Goal: Book appointment/travel/reservation

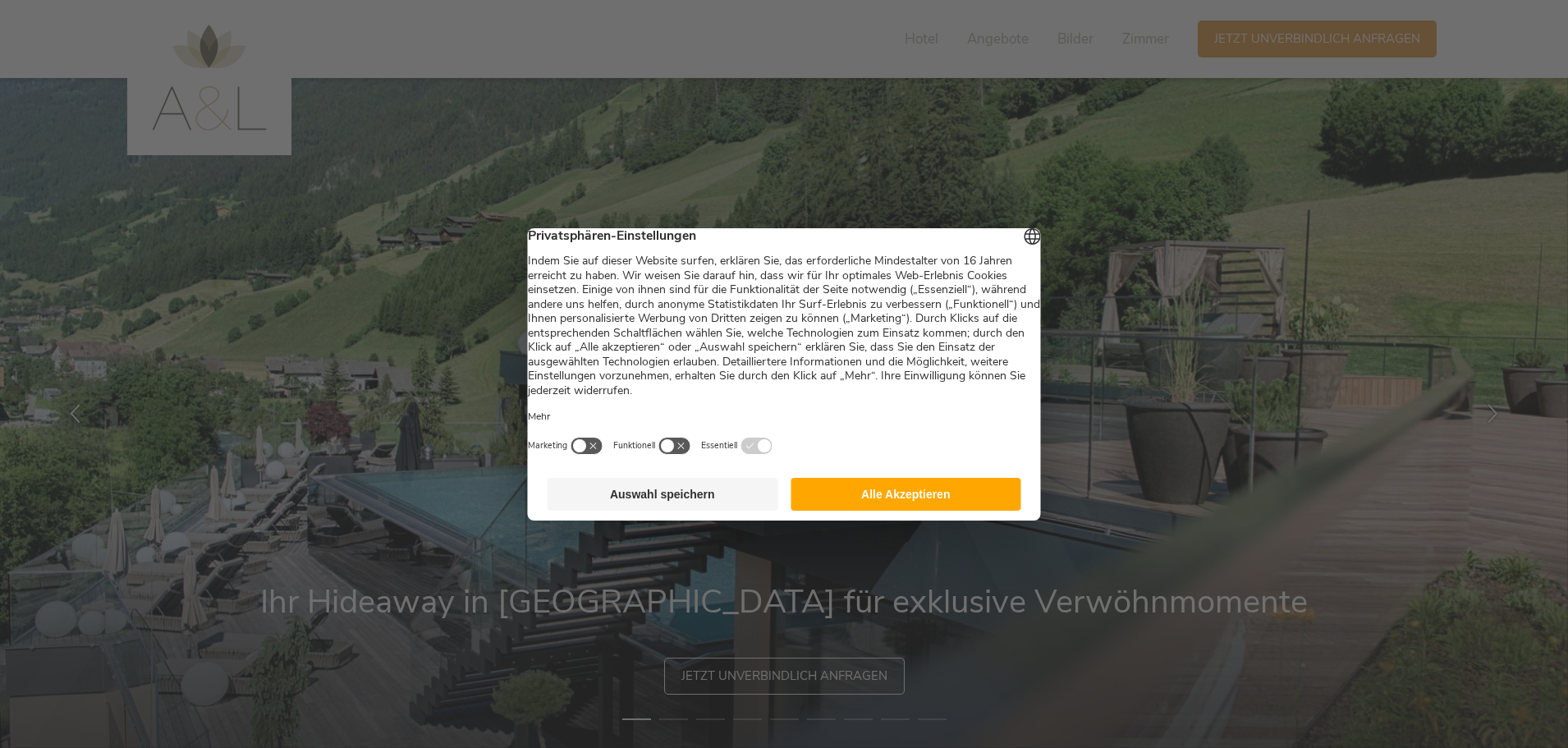
click at [884, 498] on button "Alle Akzeptieren" at bounding box center [905, 493] width 230 height 33
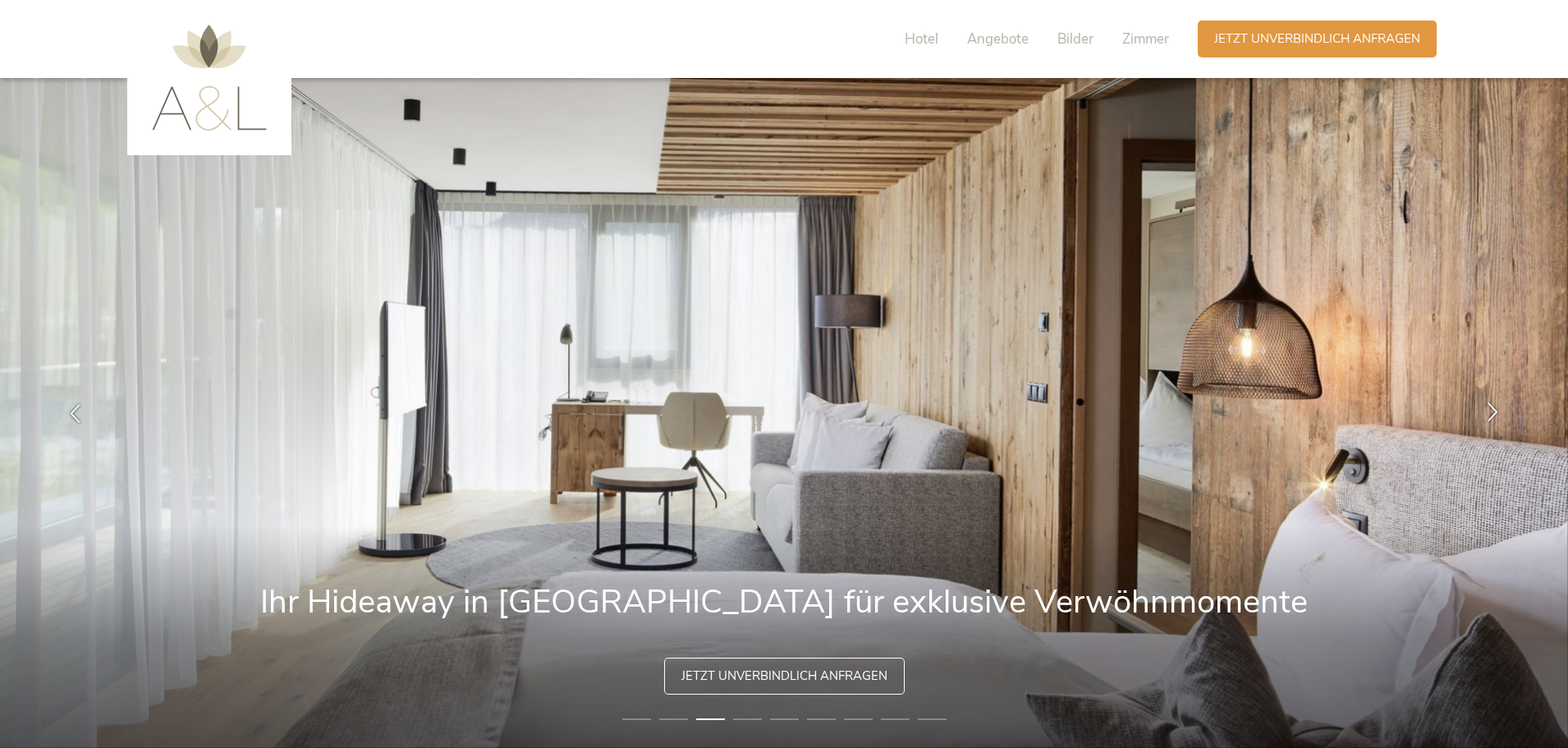
click at [1486, 406] on icon at bounding box center [1492, 412] width 19 height 19
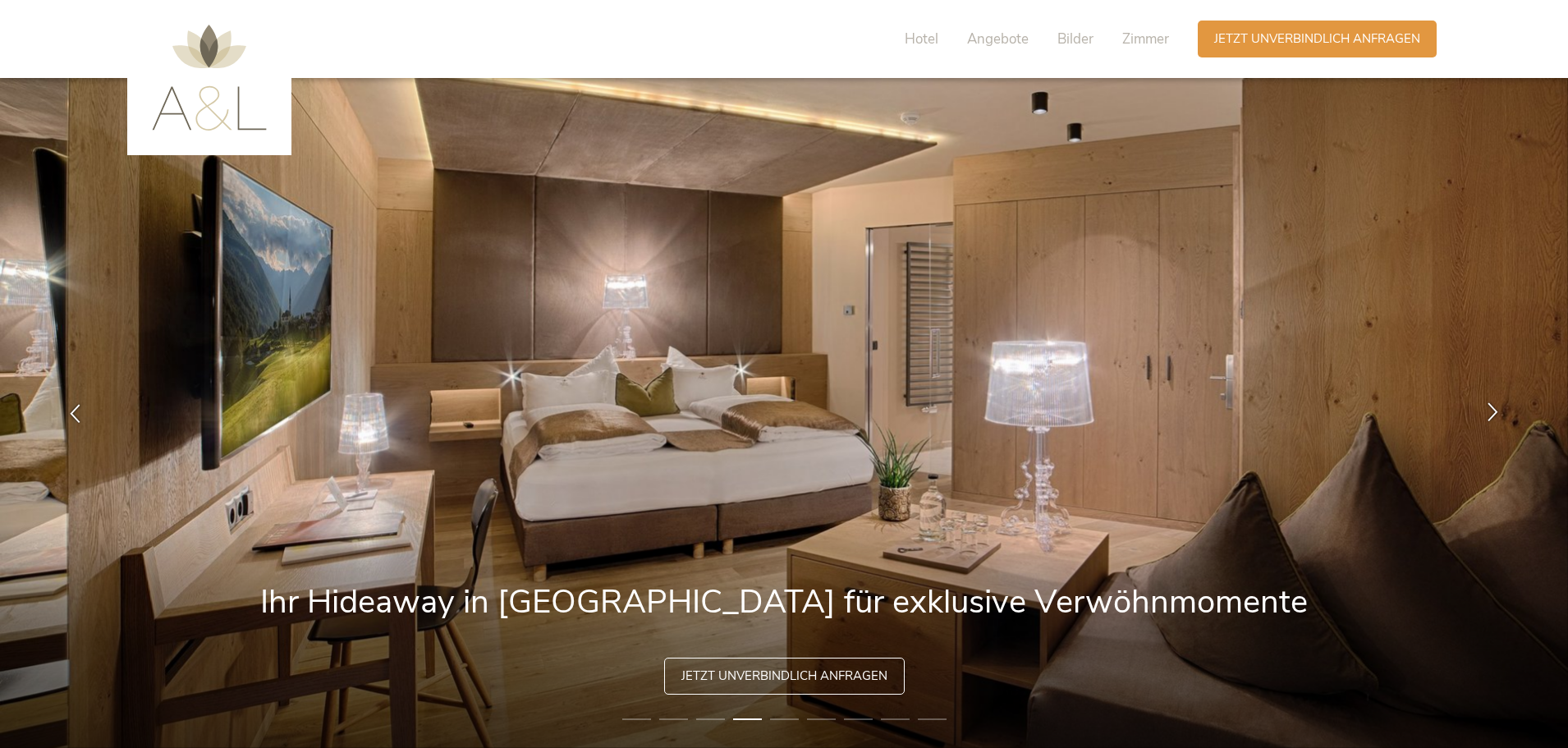
click at [1495, 407] on icon at bounding box center [1492, 412] width 19 height 19
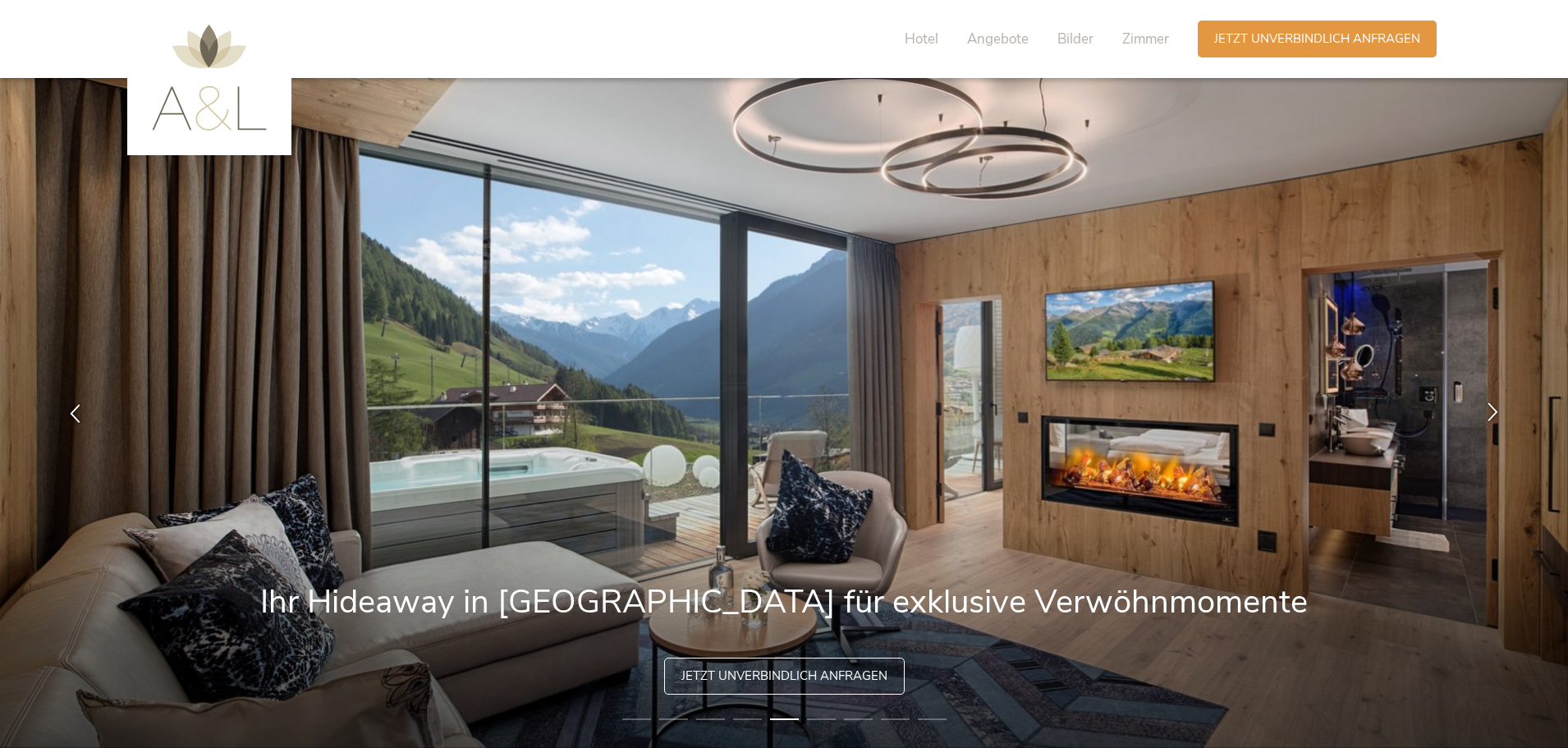
click at [1496, 409] on icon at bounding box center [1492, 412] width 19 height 19
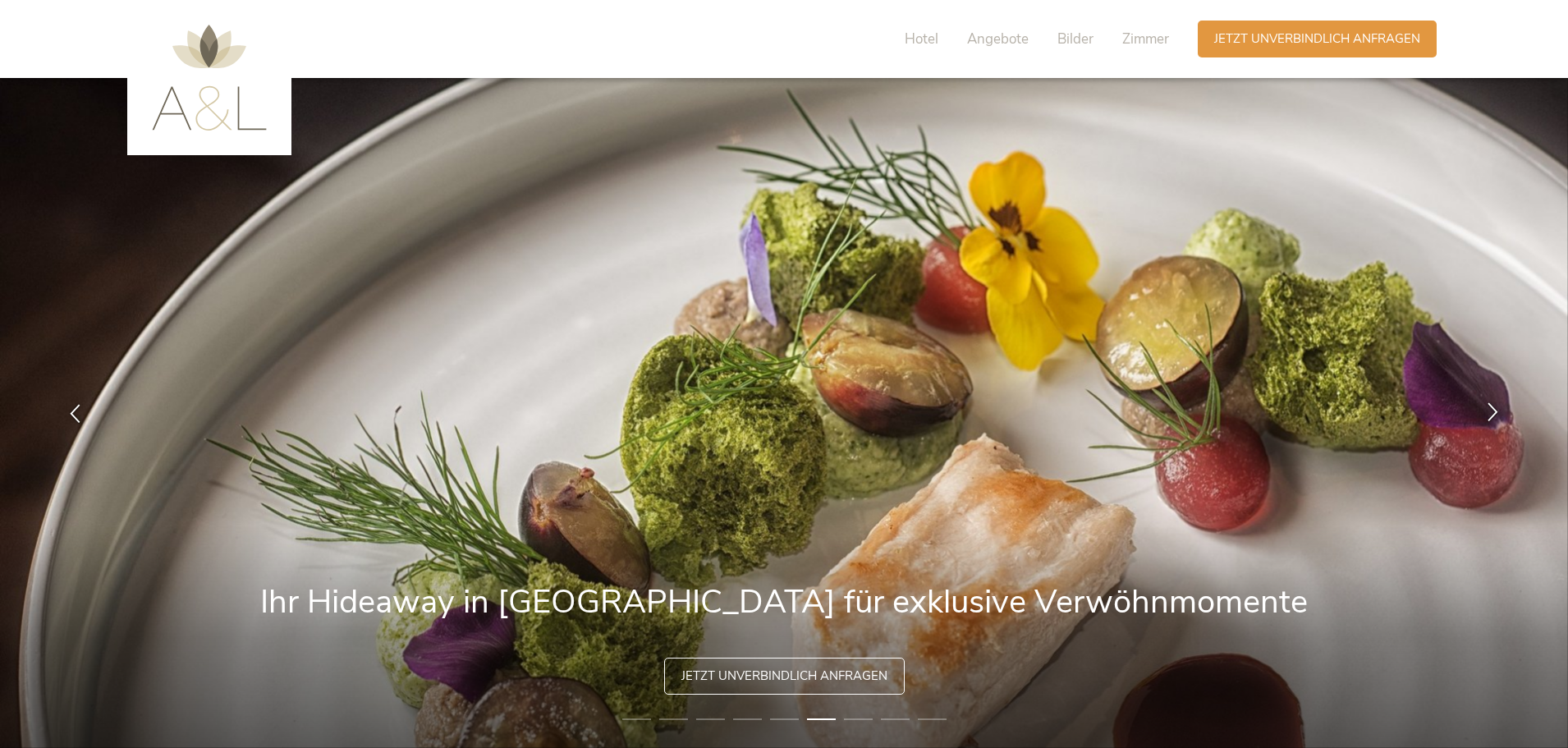
click at [1496, 409] on icon at bounding box center [1492, 412] width 19 height 19
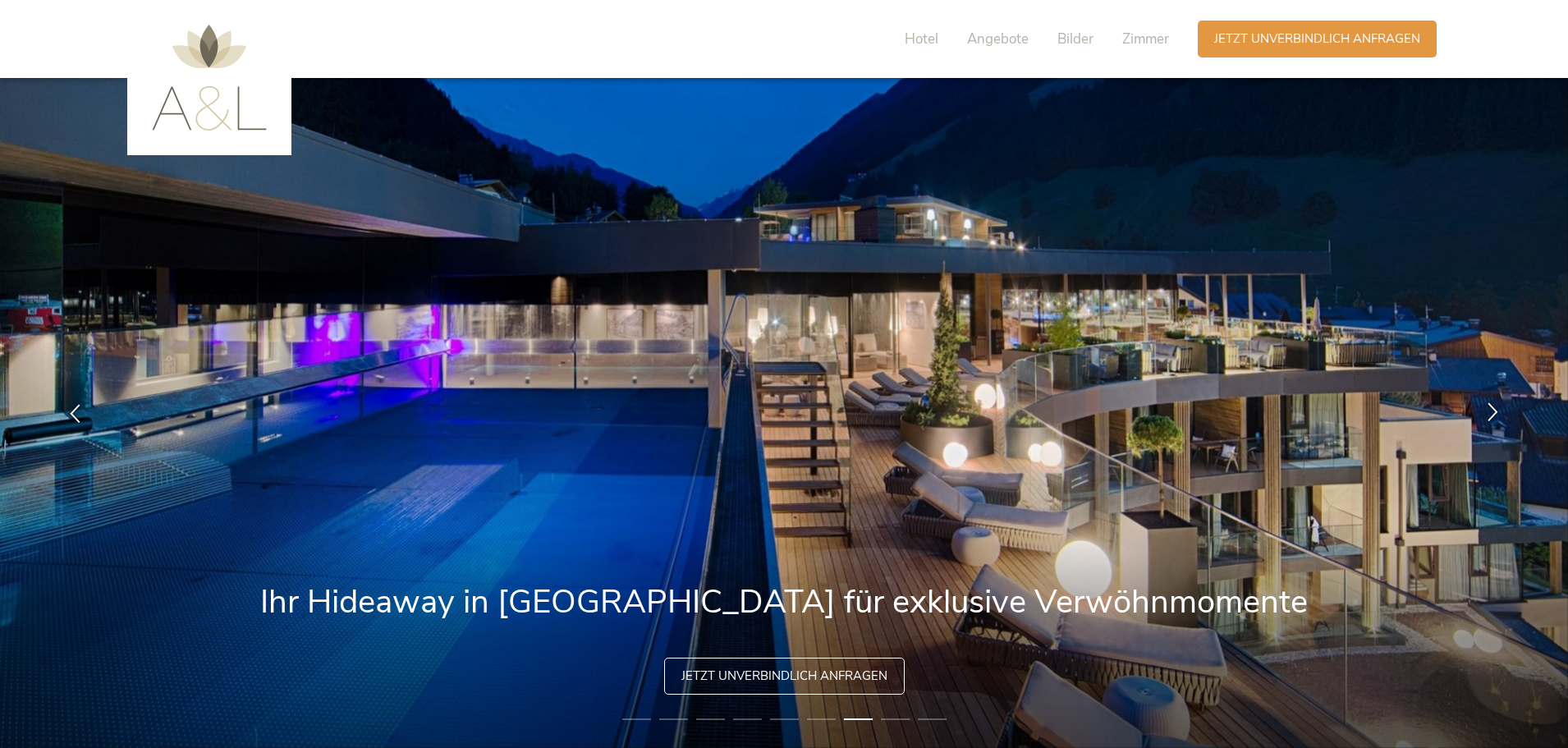
click at [1496, 409] on icon at bounding box center [1492, 412] width 19 height 19
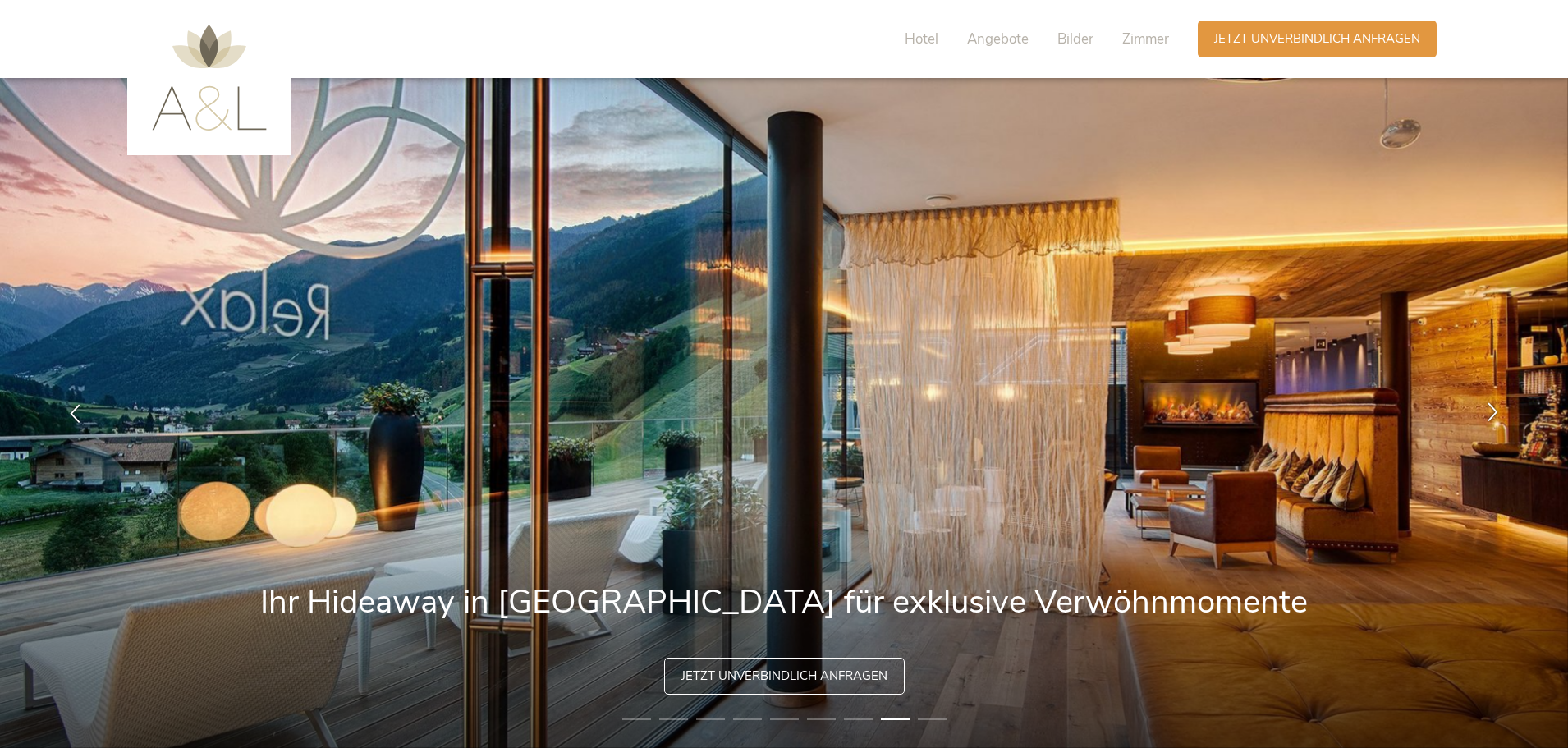
click at [1496, 409] on icon at bounding box center [1492, 412] width 19 height 19
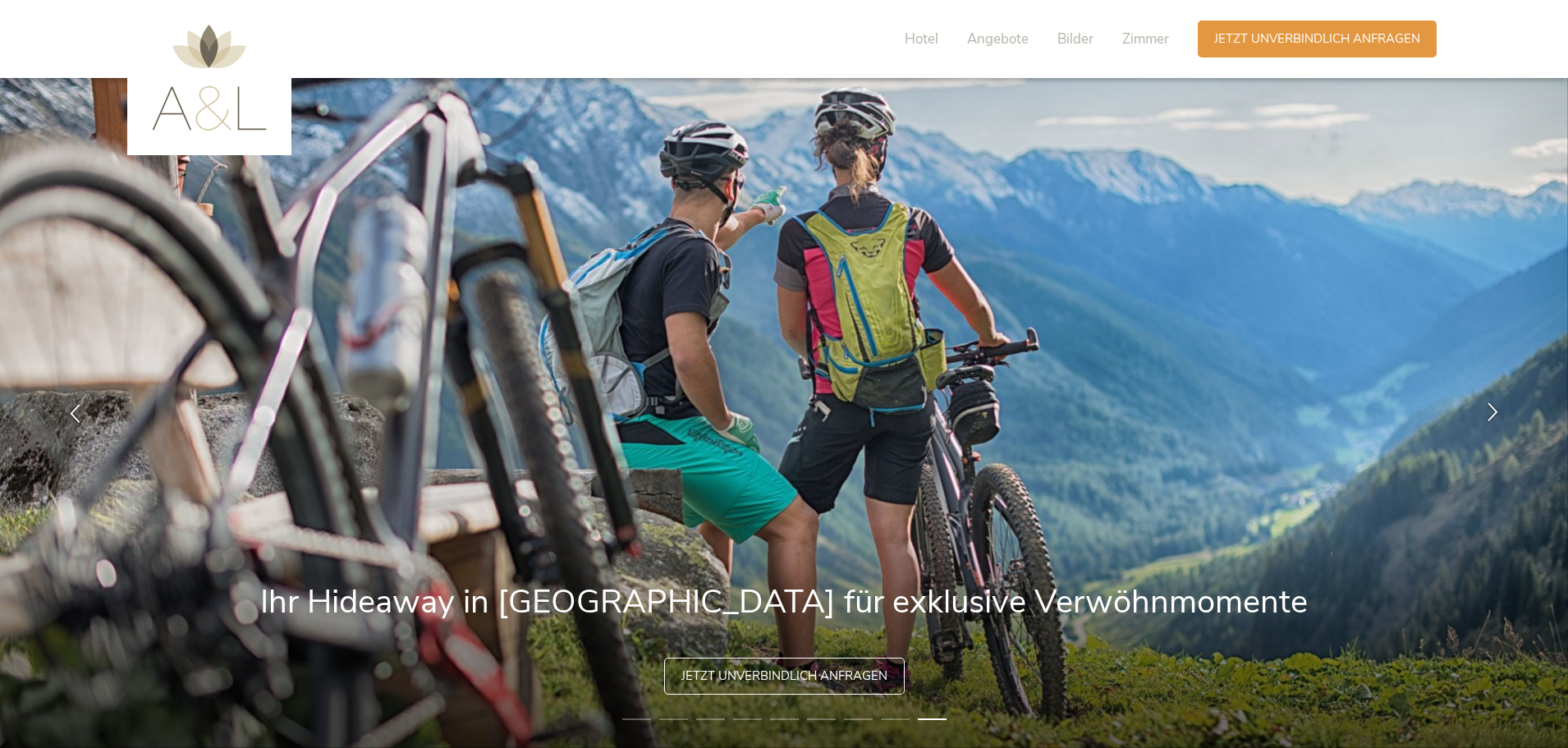
click at [1496, 409] on icon at bounding box center [1492, 412] width 19 height 19
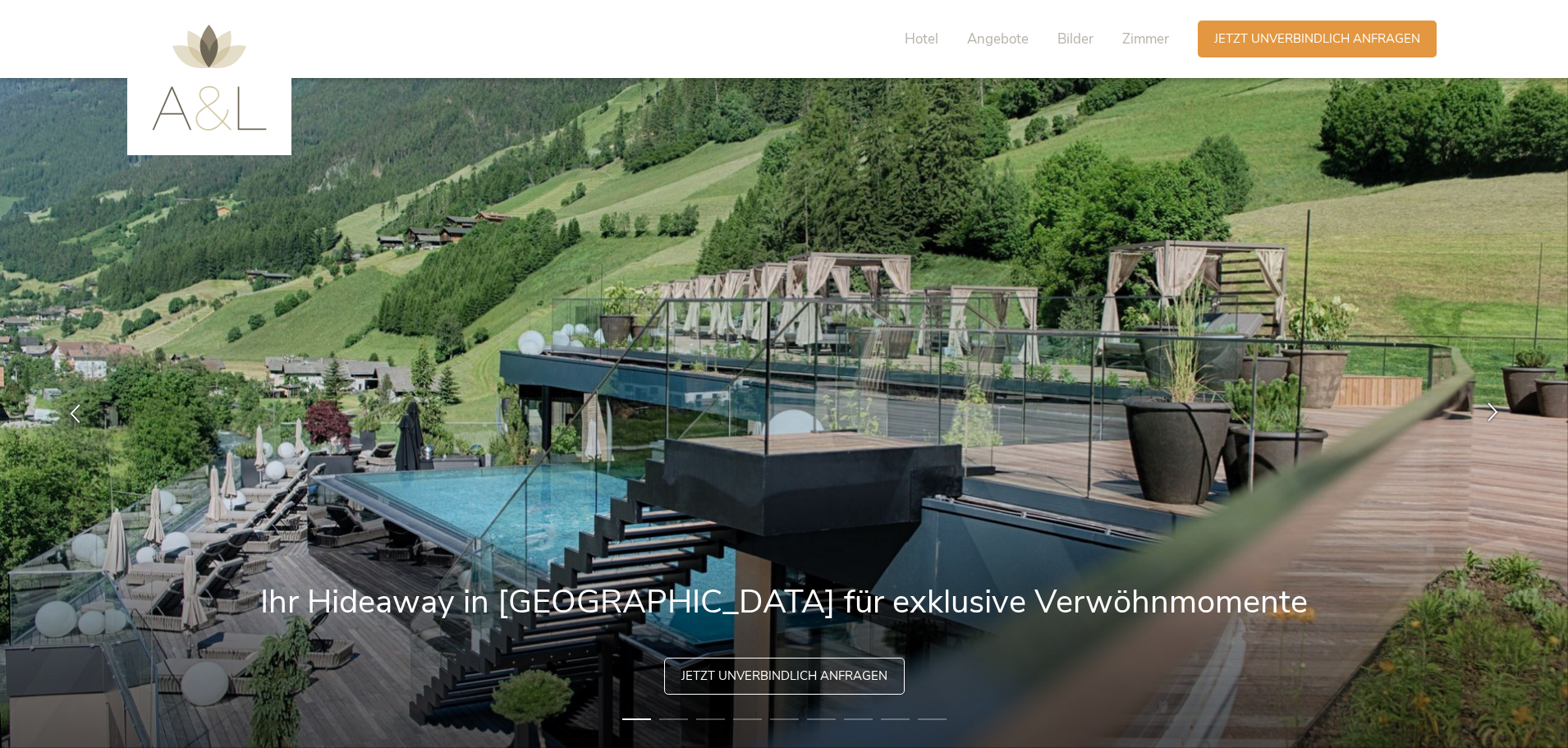
click at [1496, 409] on icon at bounding box center [1492, 412] width 19 height 19
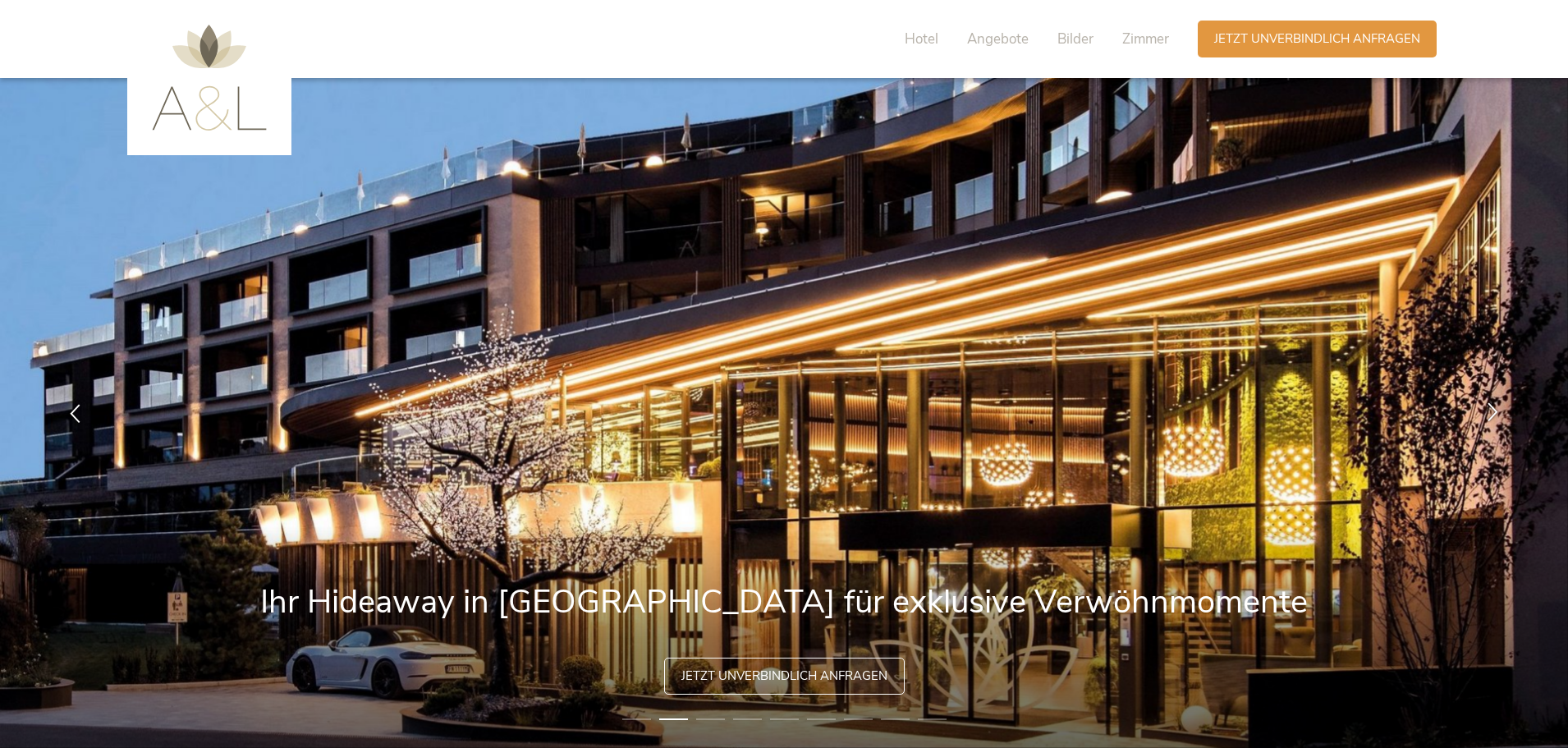
click at [1496, 409] on icon at bounding box center [1492, 412] width 19 height 19
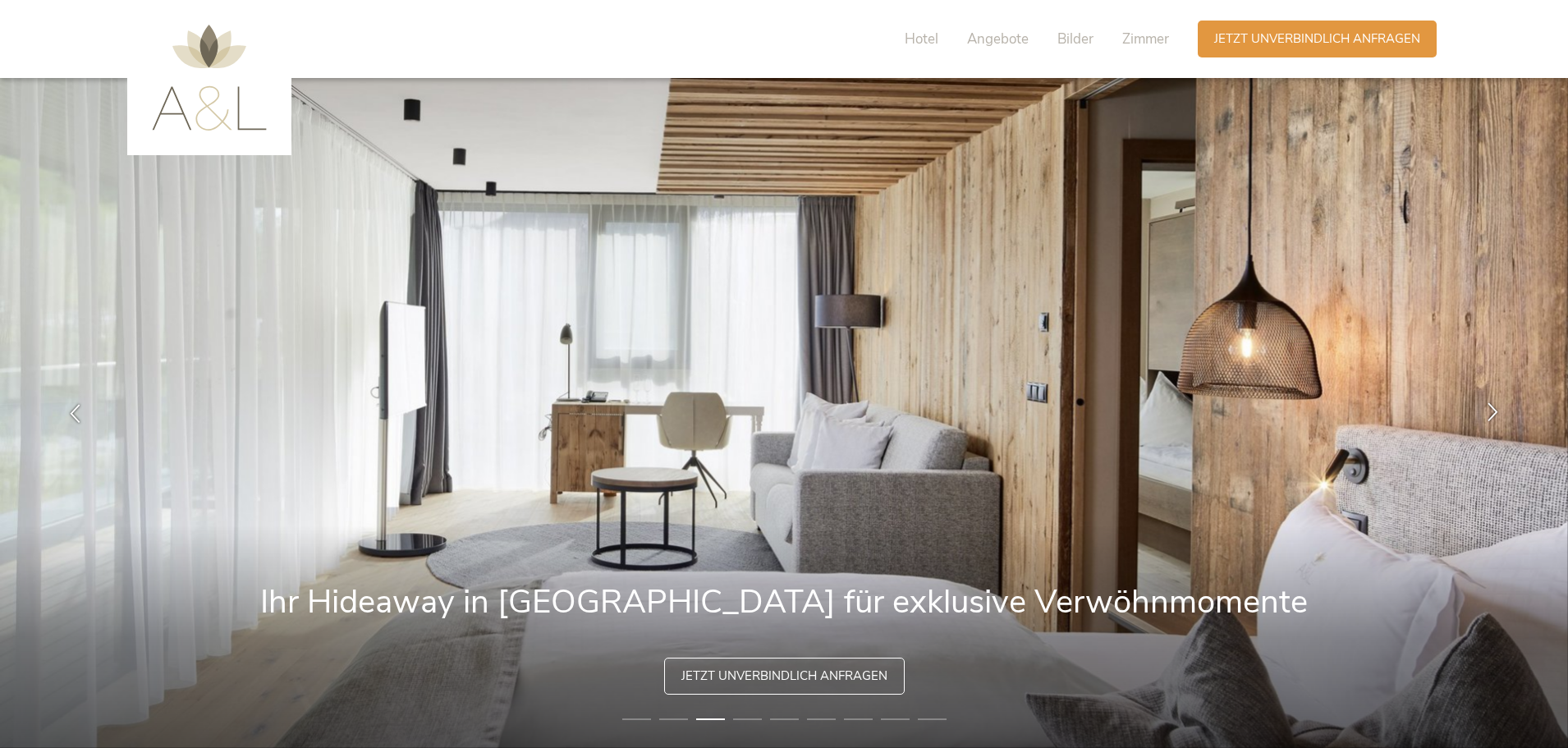
click at [1496, 409] on icon at bounding box center [1492, 412] width 19 height 19
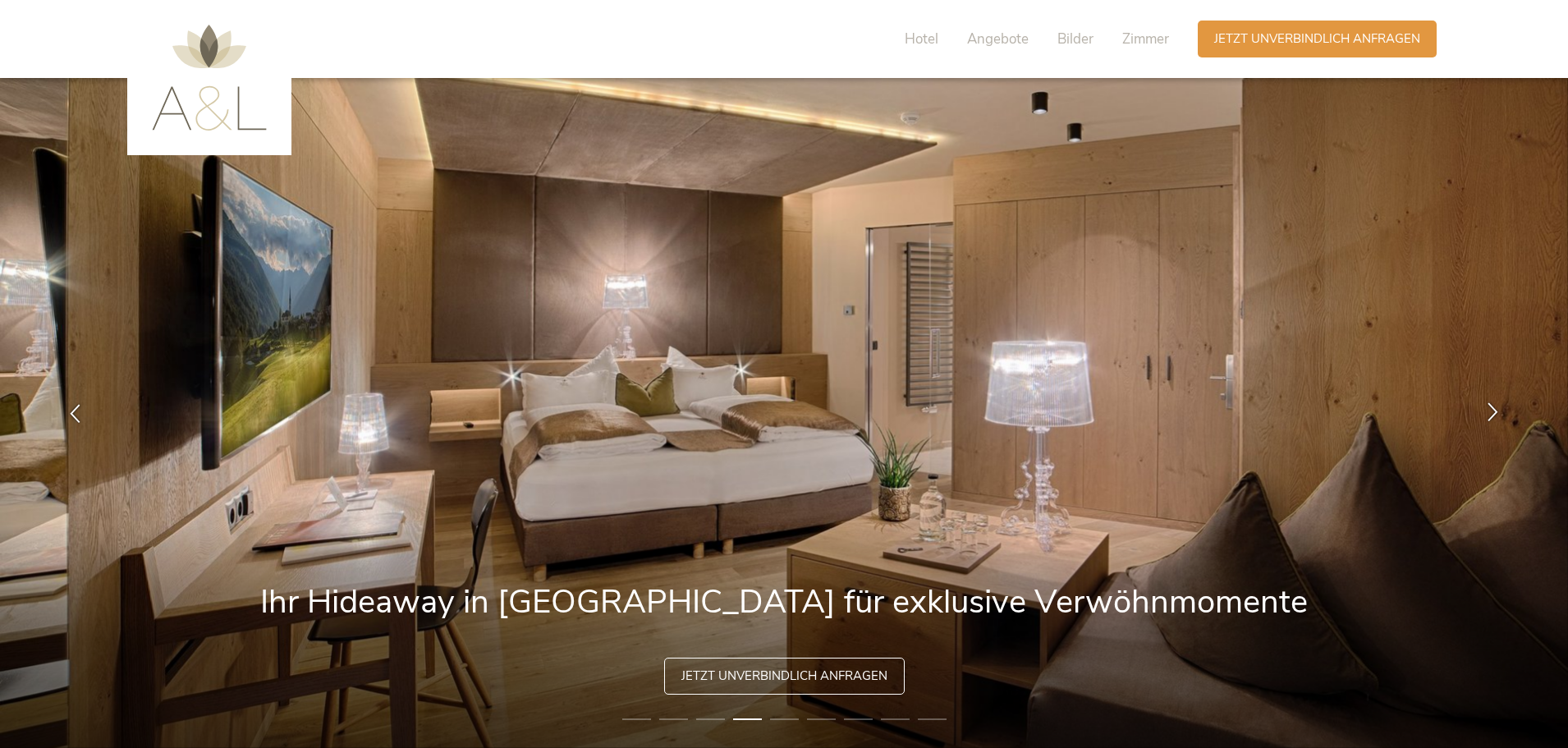
click at [1496, 409] on icon at bounding box center [1492, 412] width 19 height 19
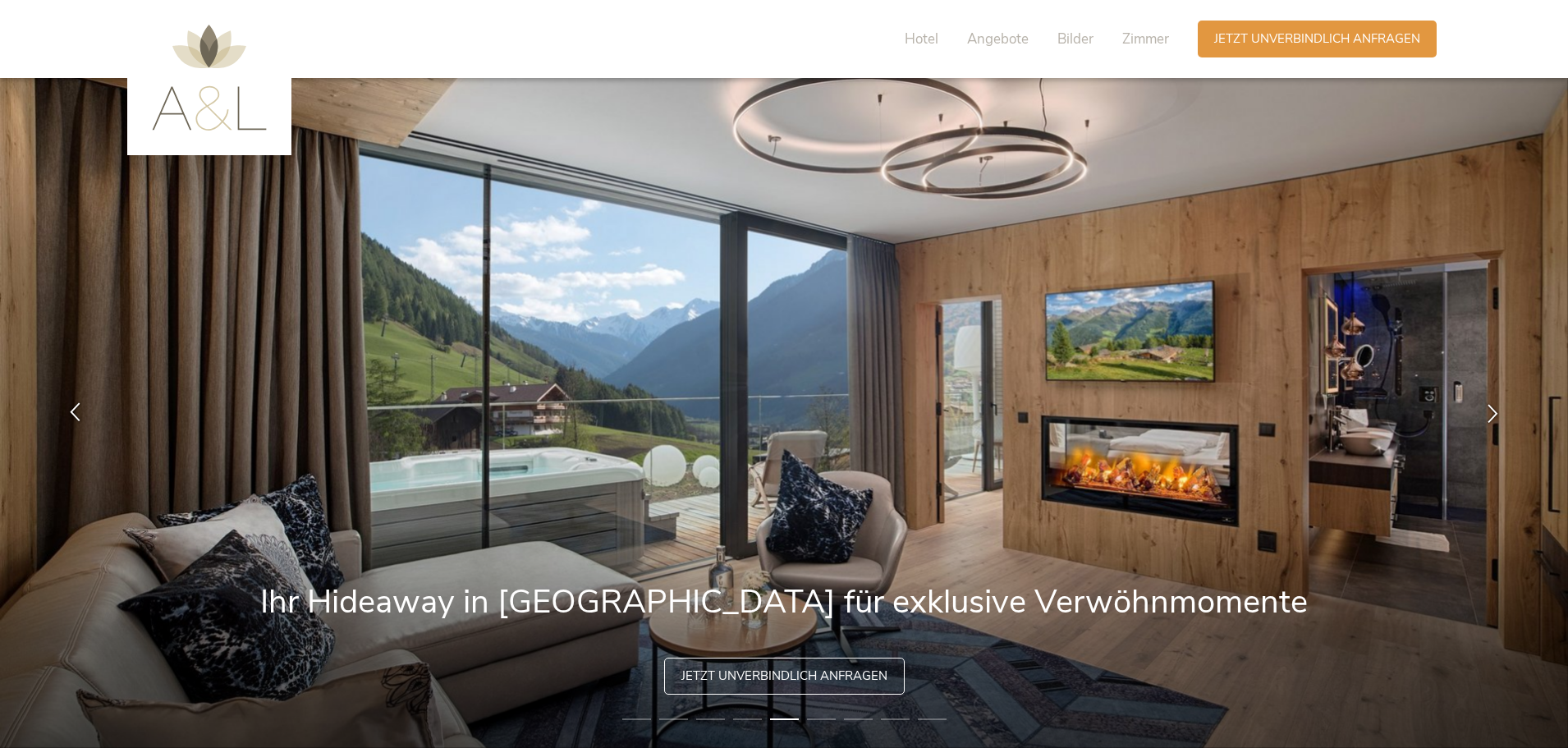
click at [72, 423] on div at bounding box center [75, 413] width 51 height 51
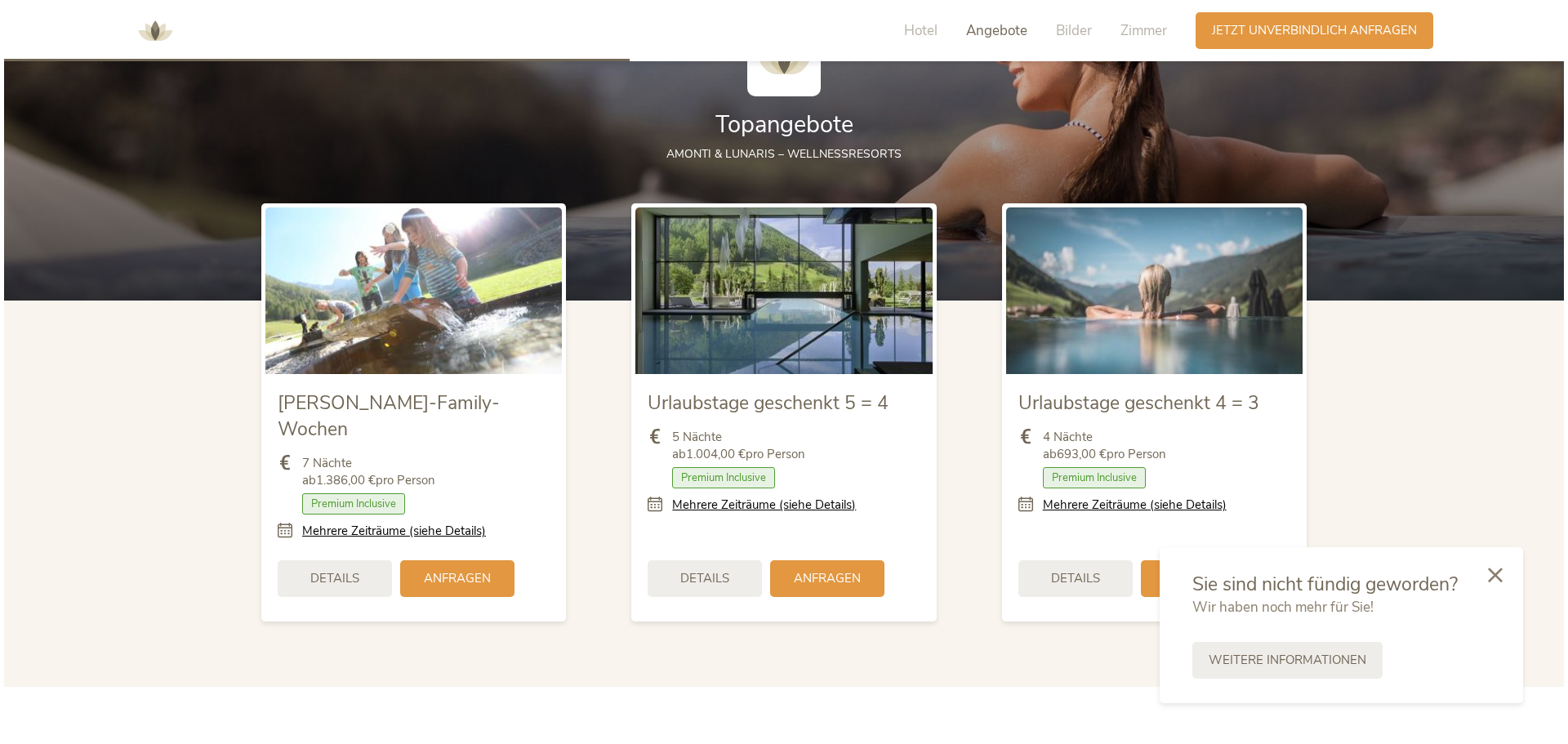
scroll to position [1959, 0]
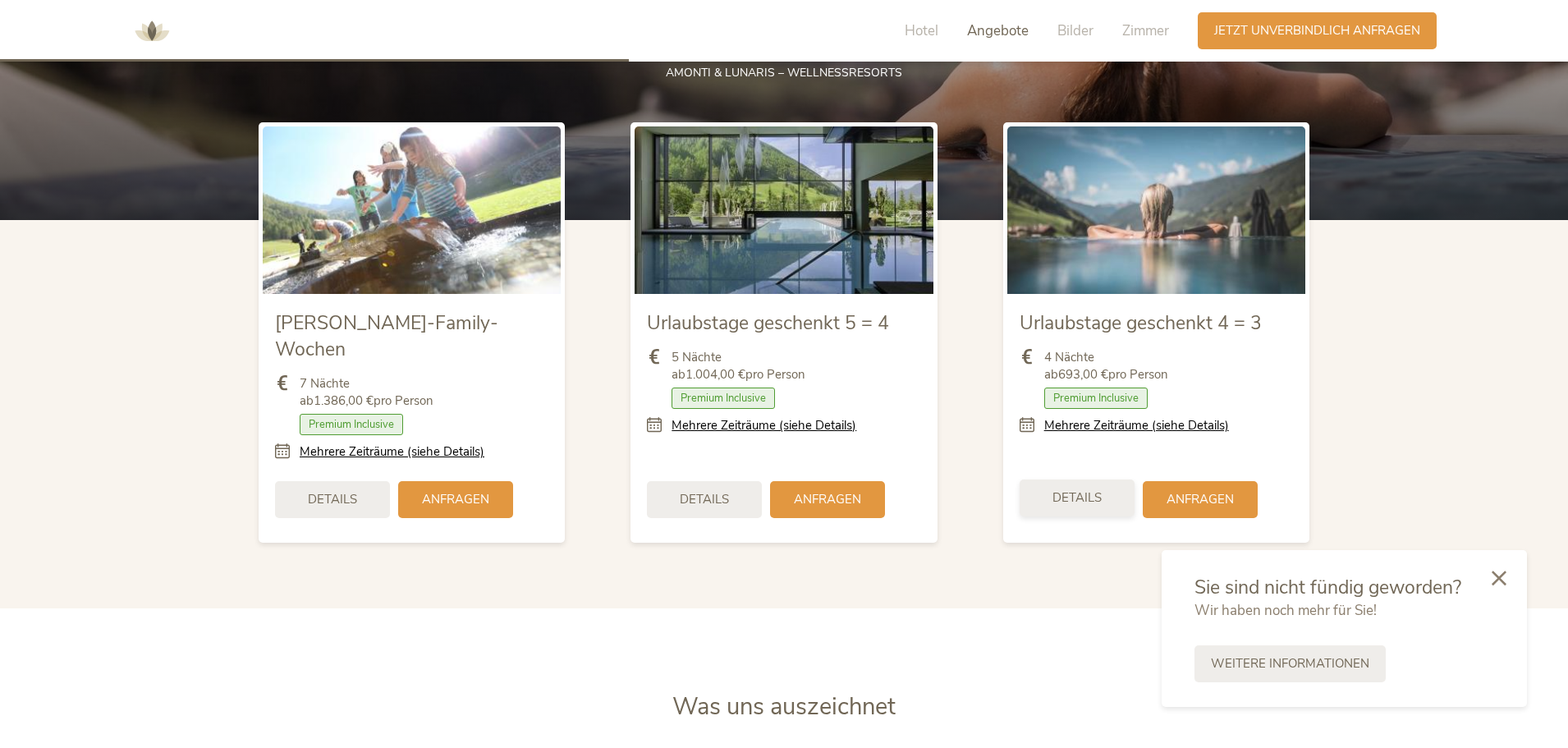
click at [1087, 490] on span "Details" at bounding box center [1077, 498] width 50 height 17
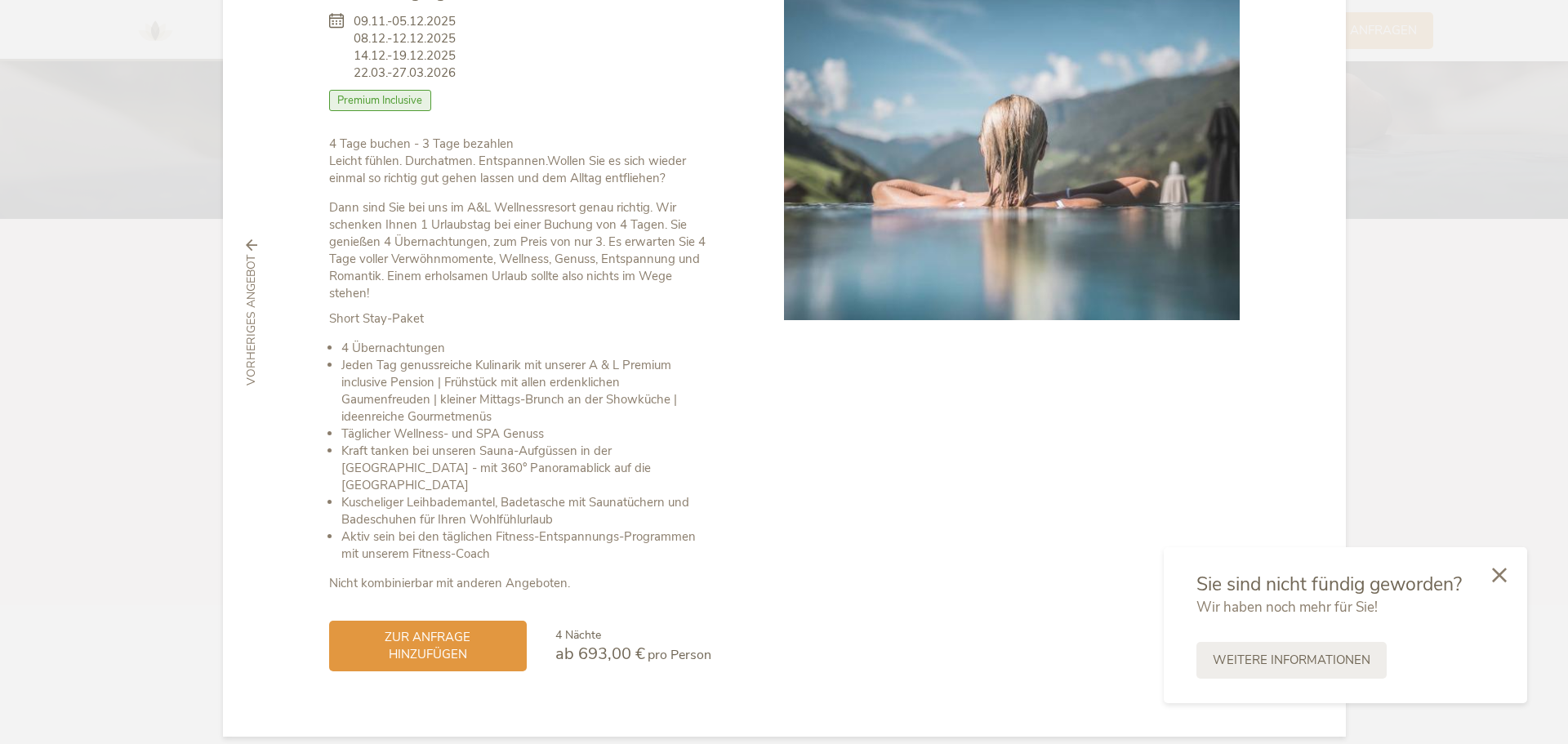
scroll to position [54, 0]
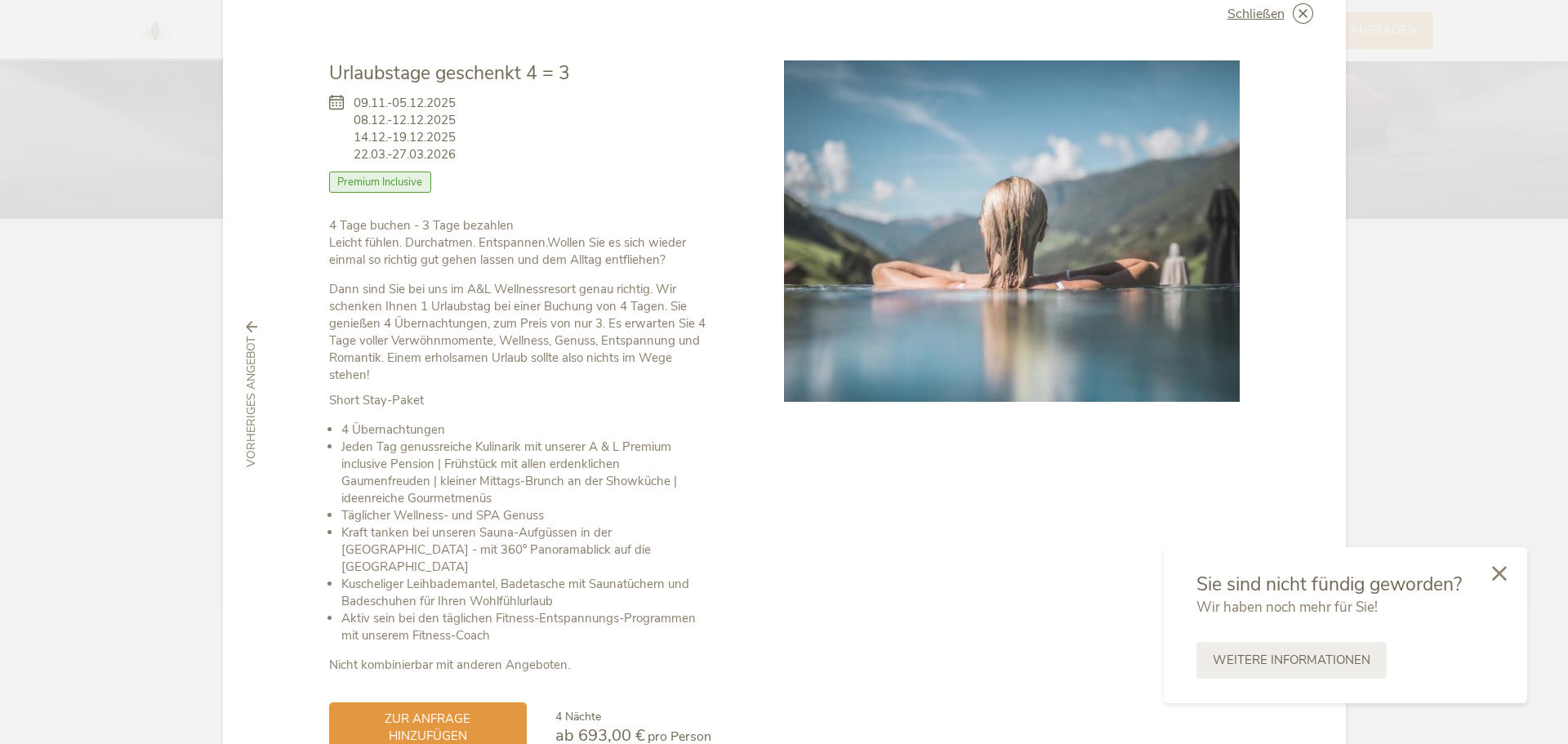
click at [1498, 575] on icon at bounding box center [1500, 574] width 15 height 15
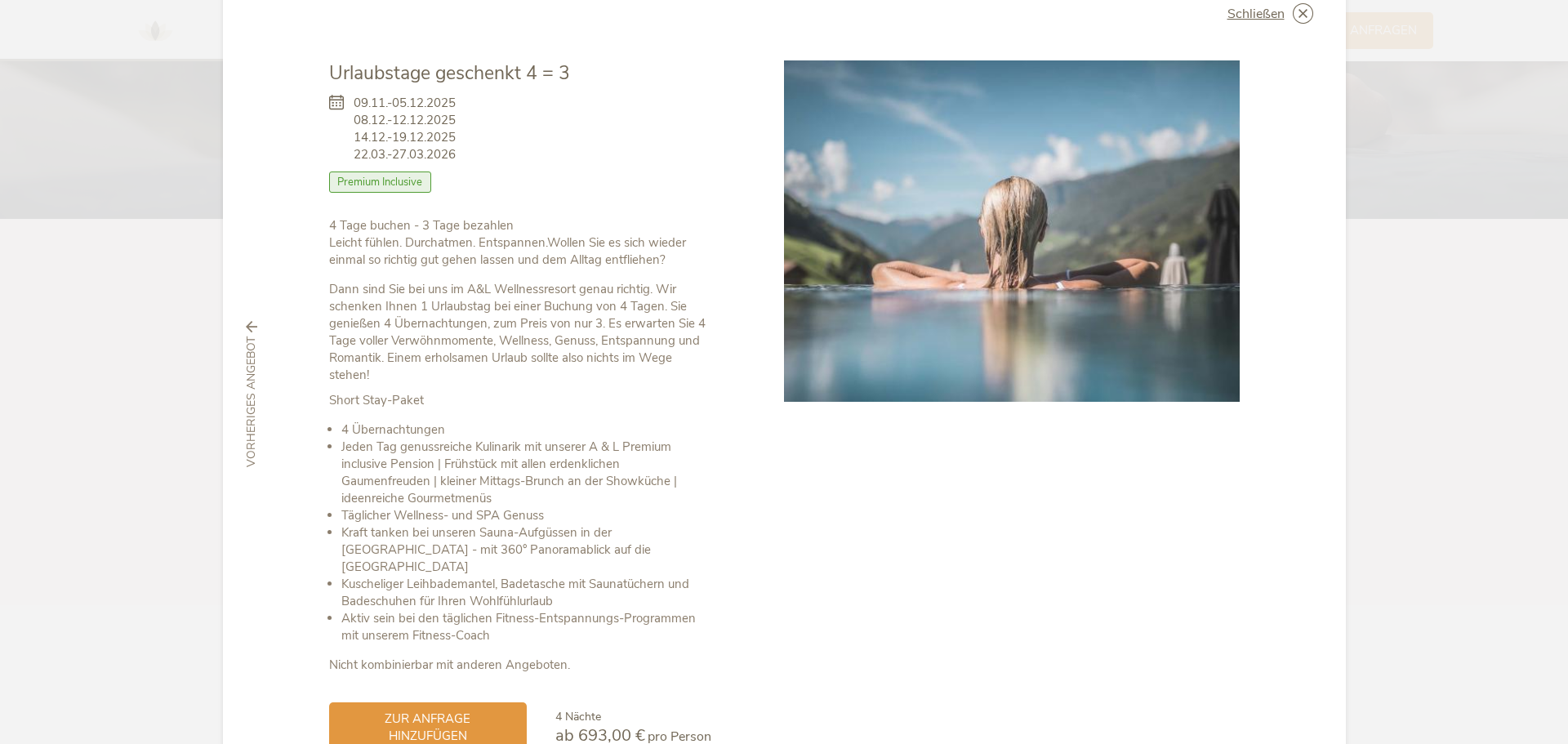
scroll to position [136, 0]
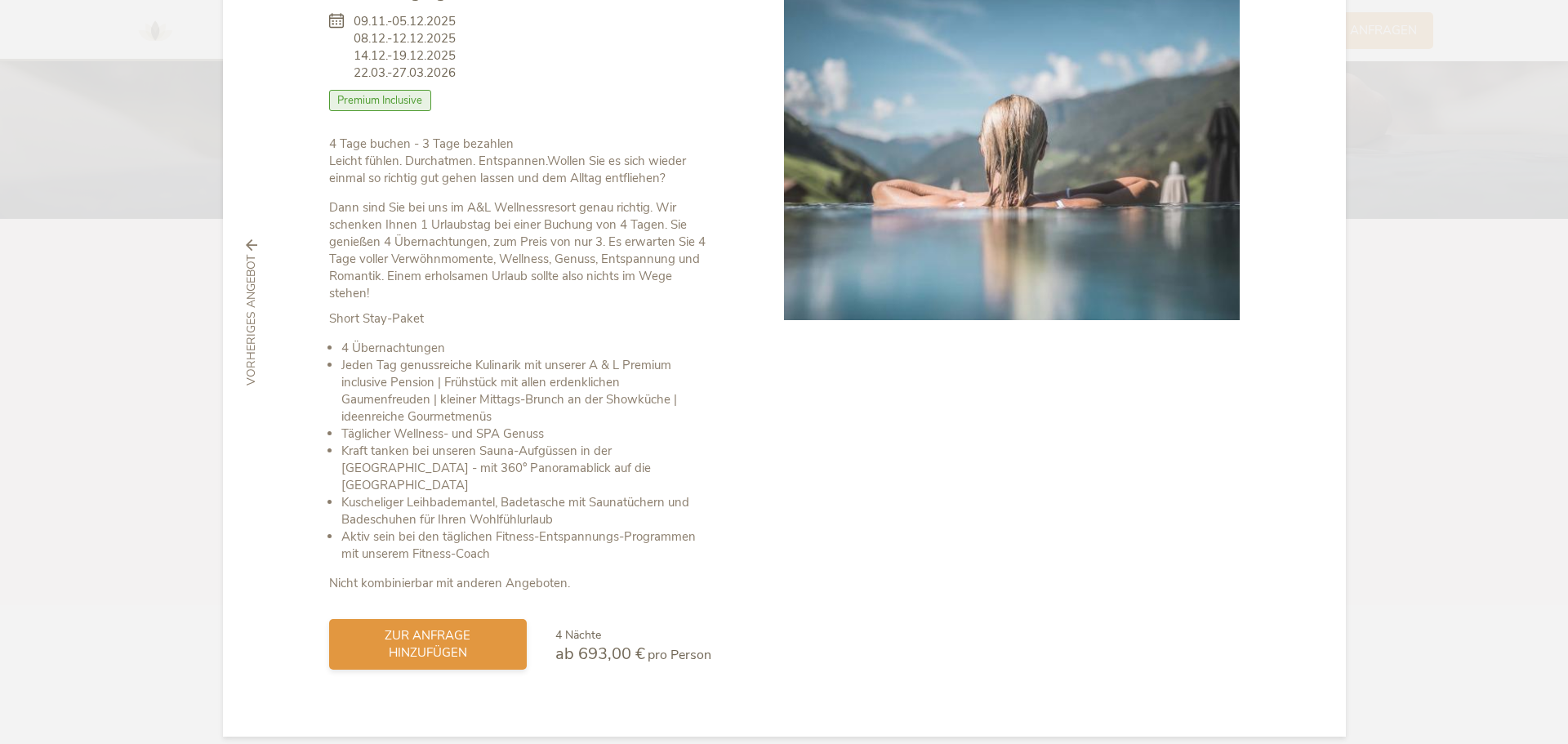
click at [433, 627] on span "zur Anfrage hinzufügen" at bounding box center [428, 643] width 165 height 34
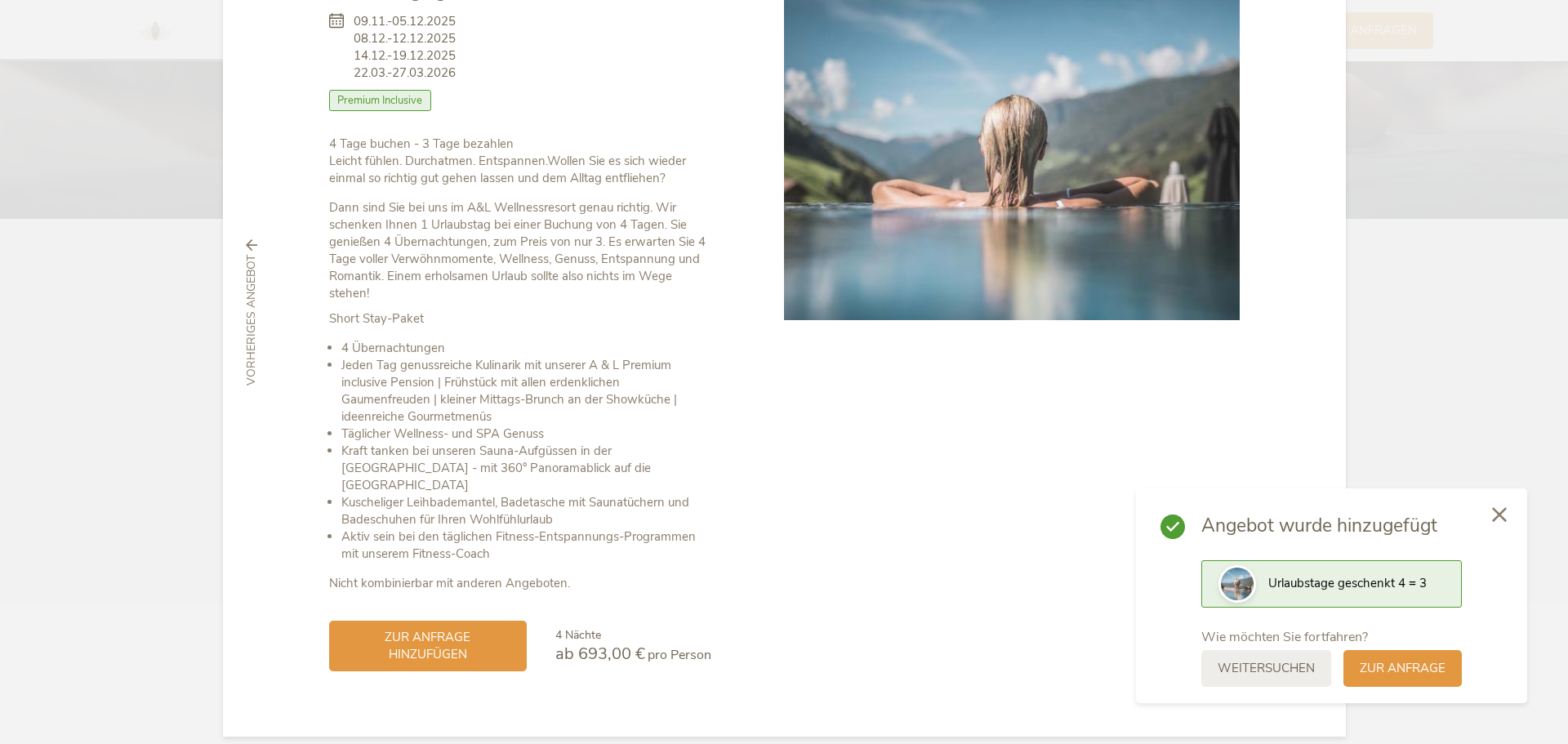
click at [1493, 507] on div at bounding box center [1500, 516] width 56 height 58
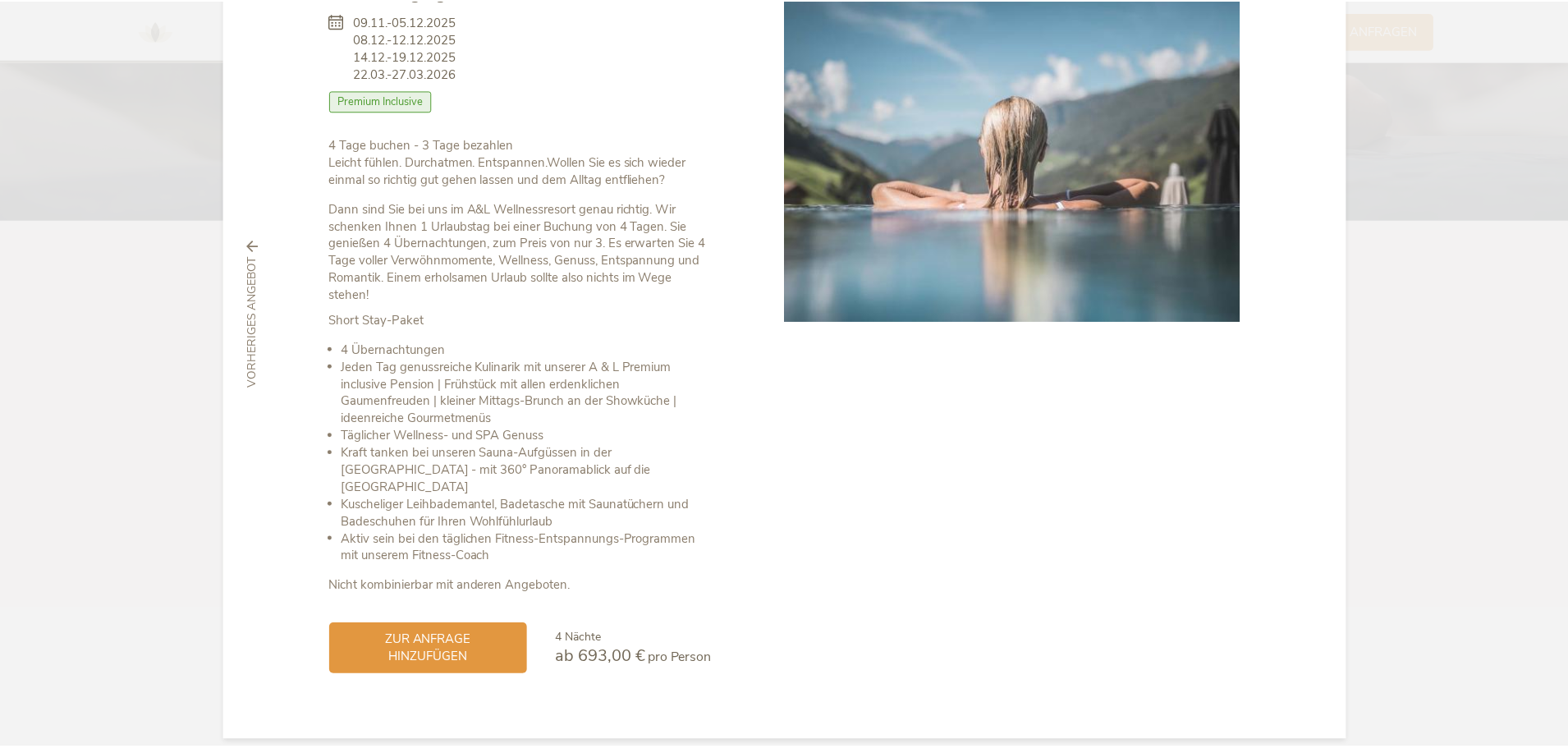
scroll to position [0, 0]
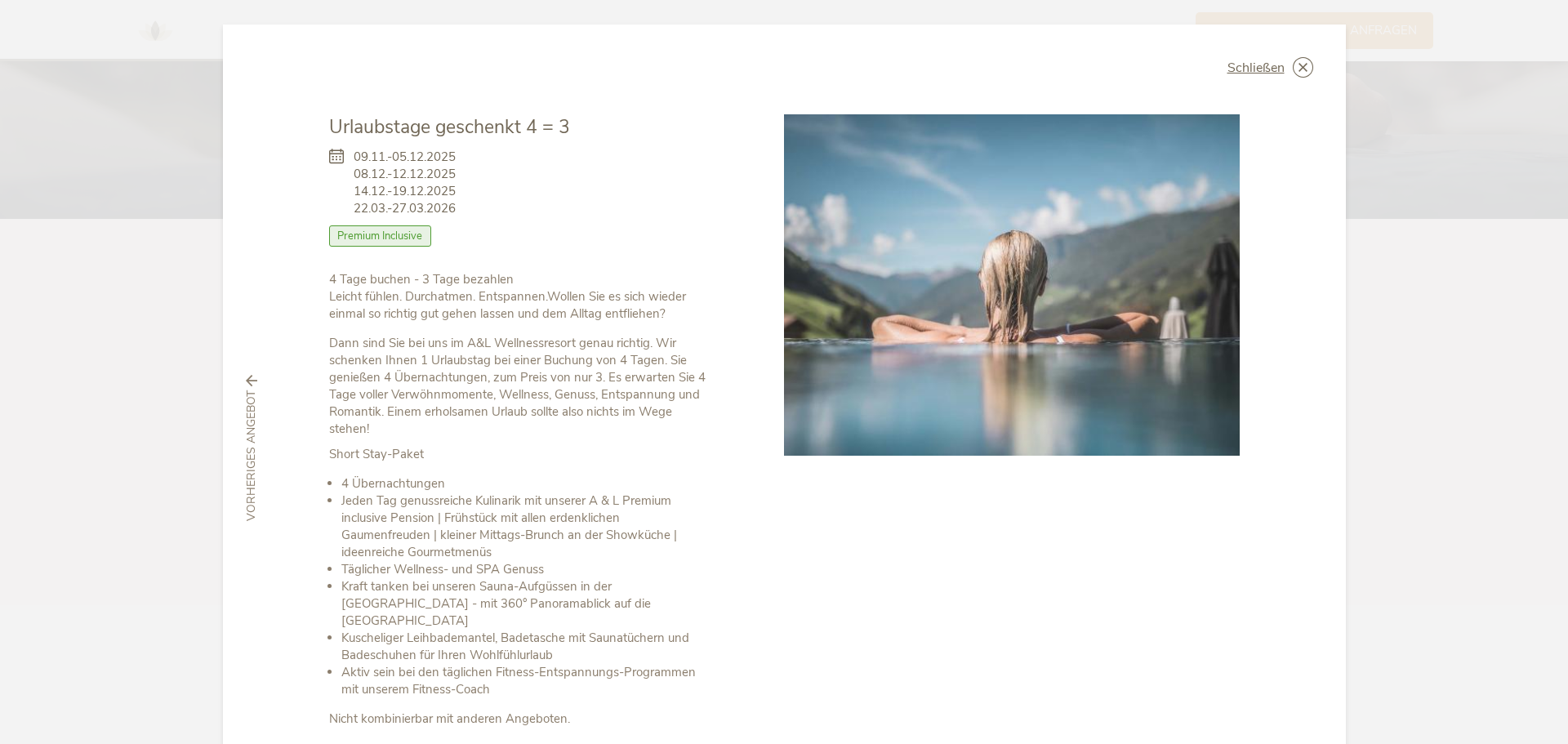
click at [390, 238] on span "Premium Inclusive" at bounding box center [380, 236] width 102 height 21
click at [1299, 67] on icon at bounding box center [1303, 67] width 20 height 20
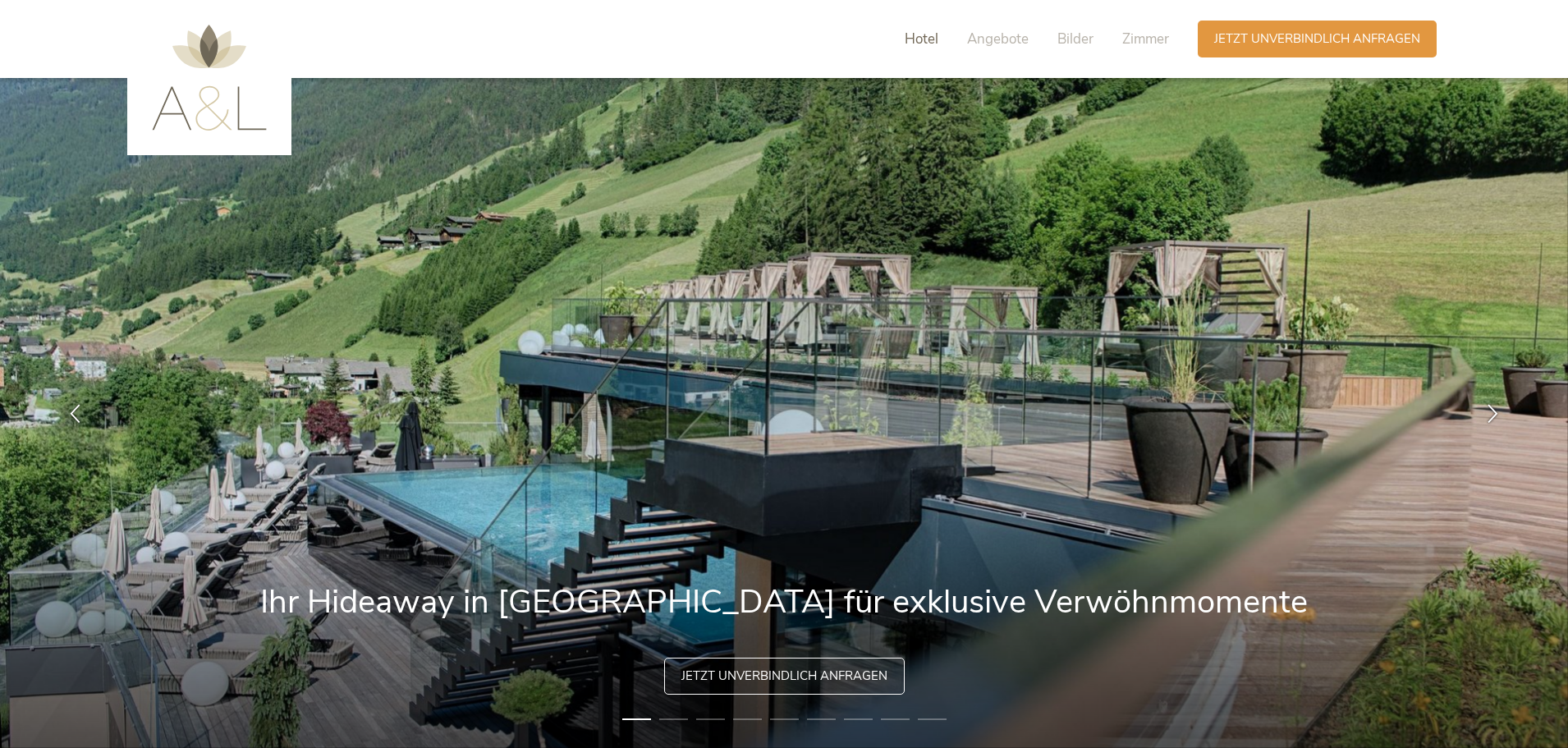
click at [919, 38] on span "Hotel" at bounding box center [921, 39] width 34 height 19
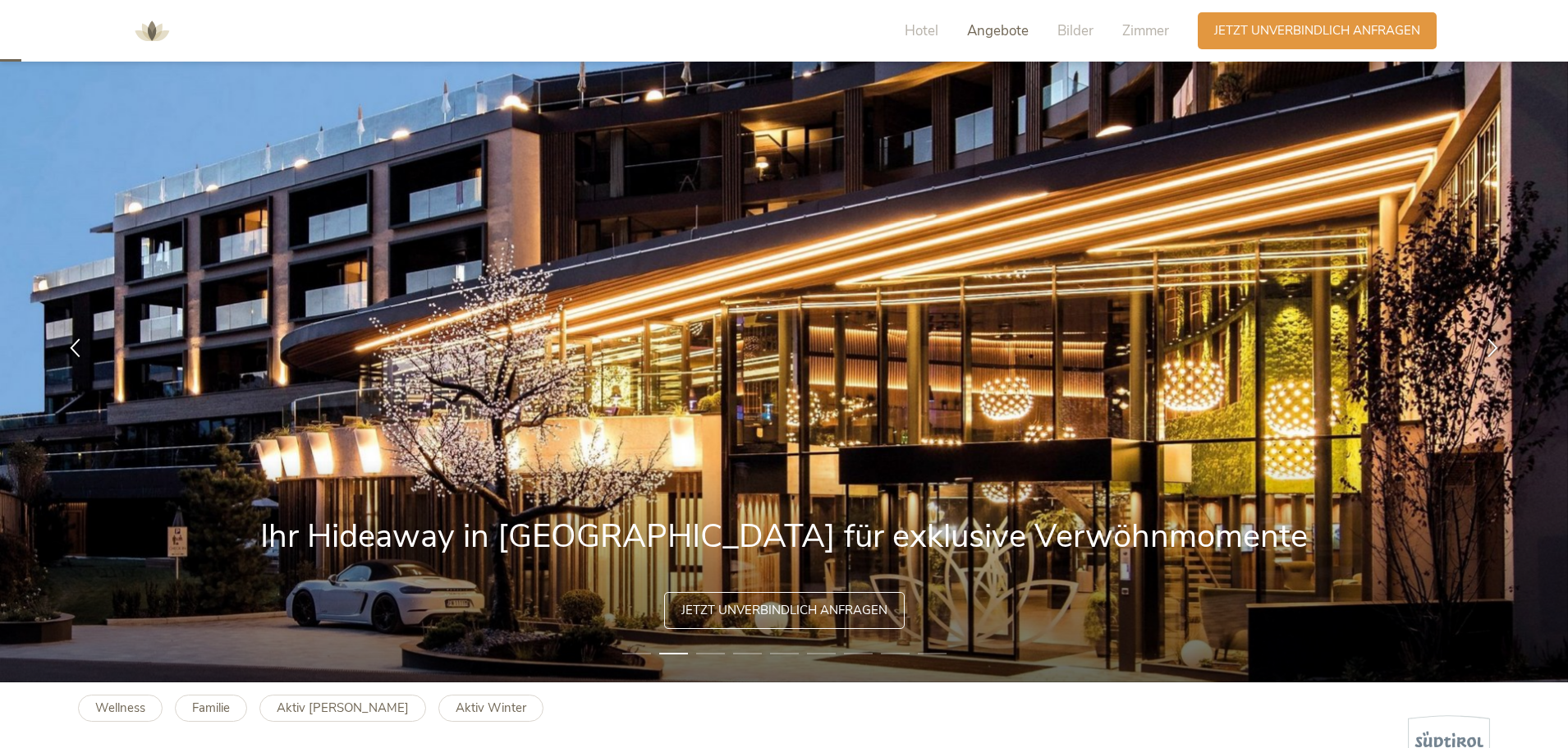
click at [989, 30] on span "Angebote" at bounding box center [998, 31] width 62 height 19
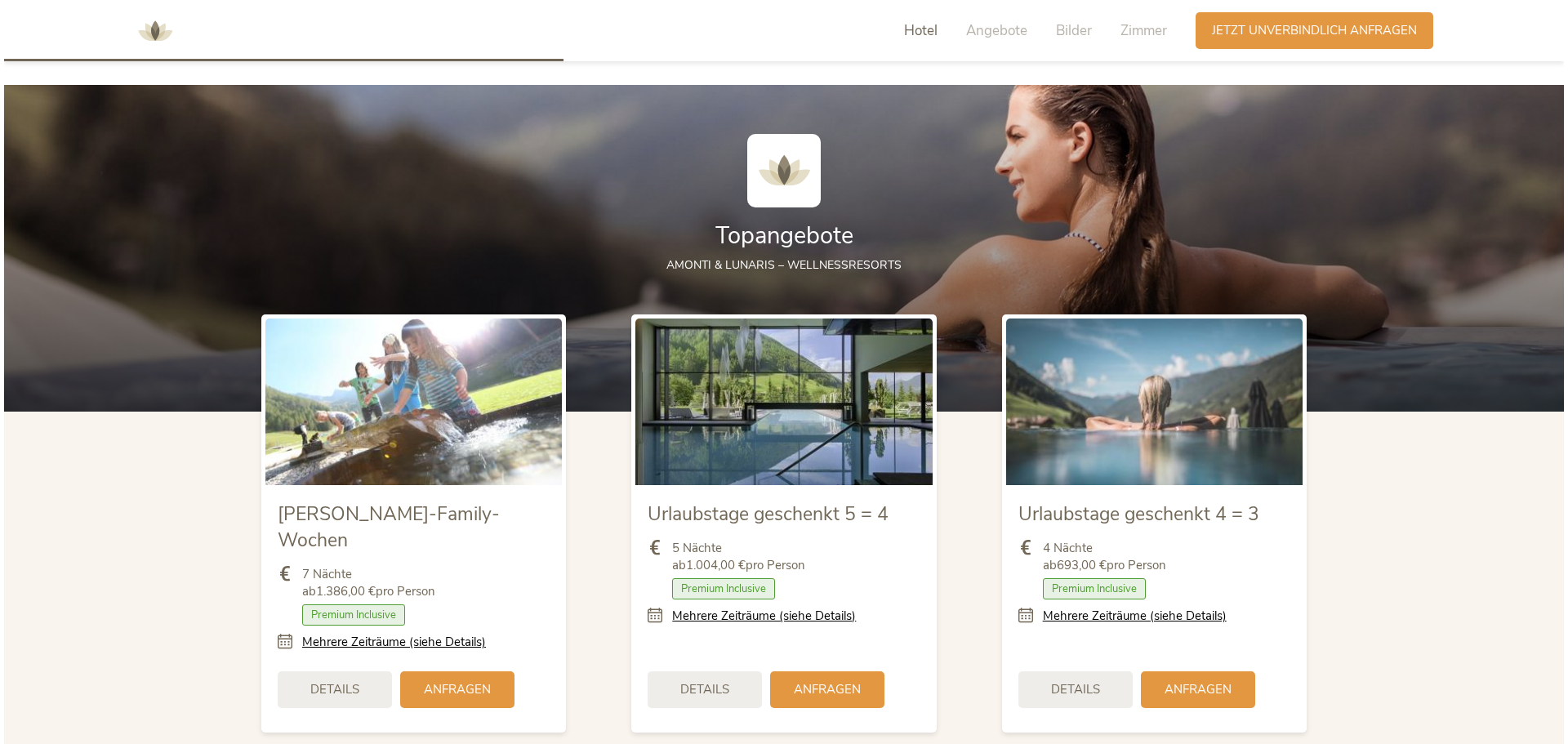
scroll to position [1770, 0]
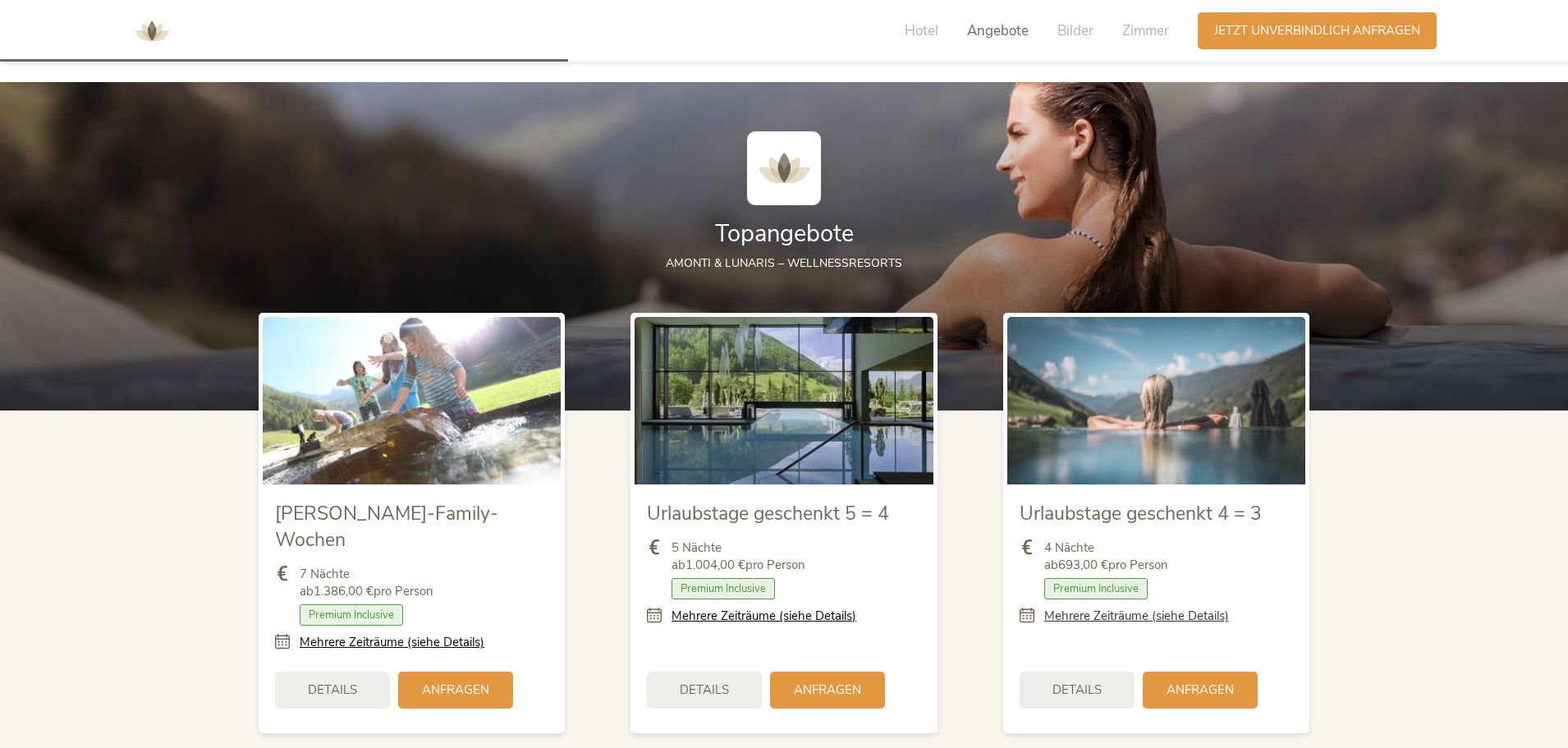
click at [1113, 615] on link "Mehrere Zeiträume (siehe Details)" at bounding box center [1136, 616] width 184 height 17
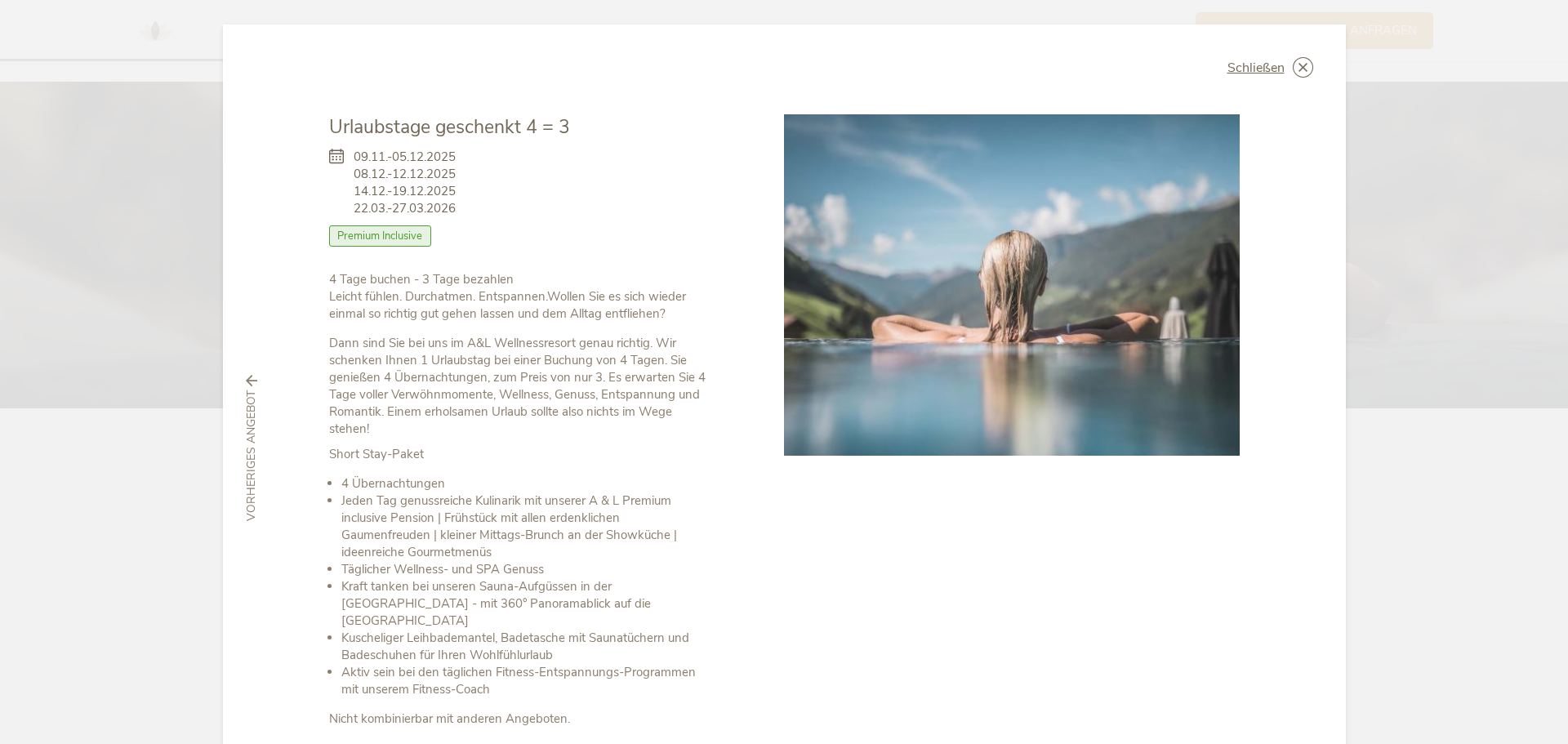
scroll to position [136, 0]
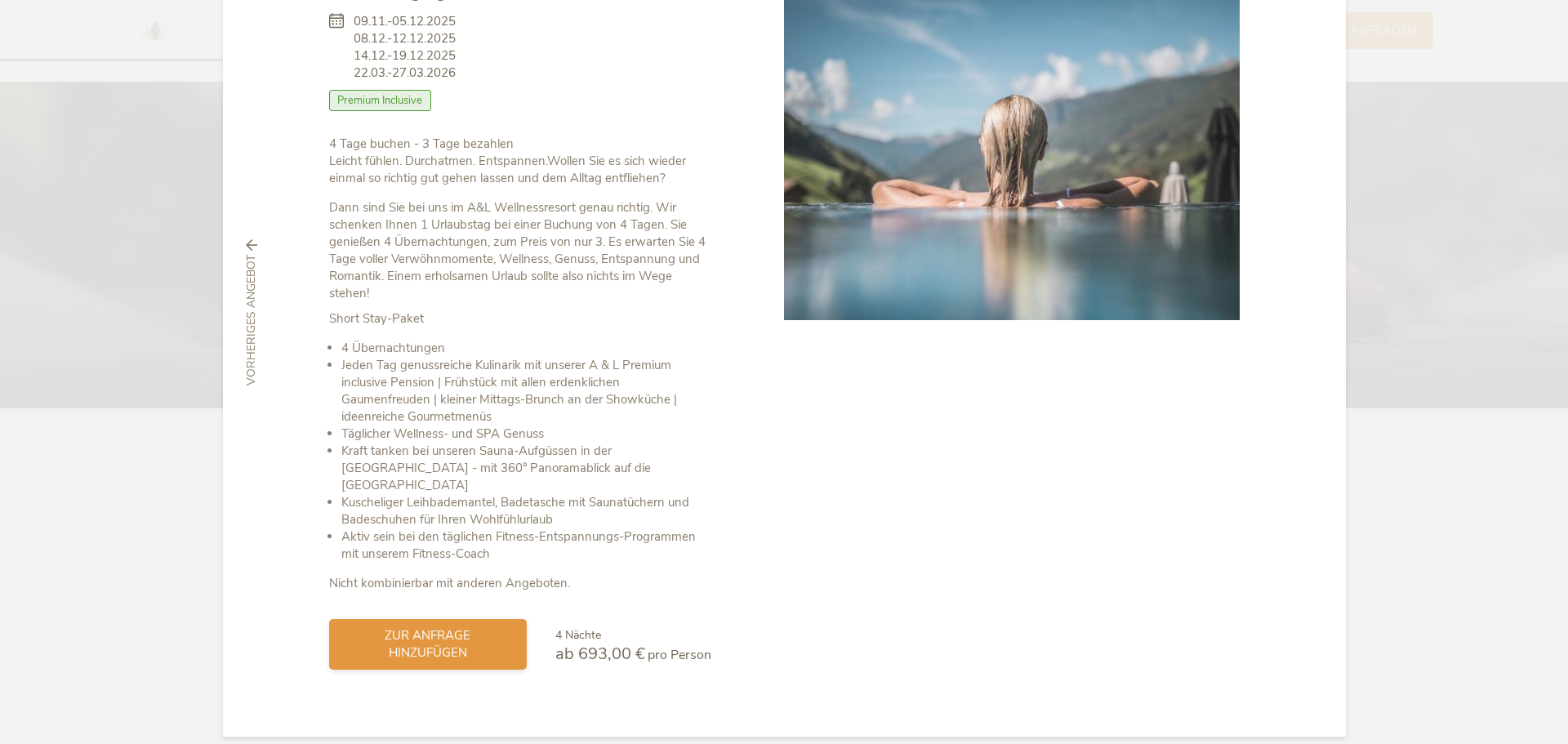
click at [419, 627] on span "zur Anfrage hinzufügen" at bounding box center [428, 643] width 165 height 34
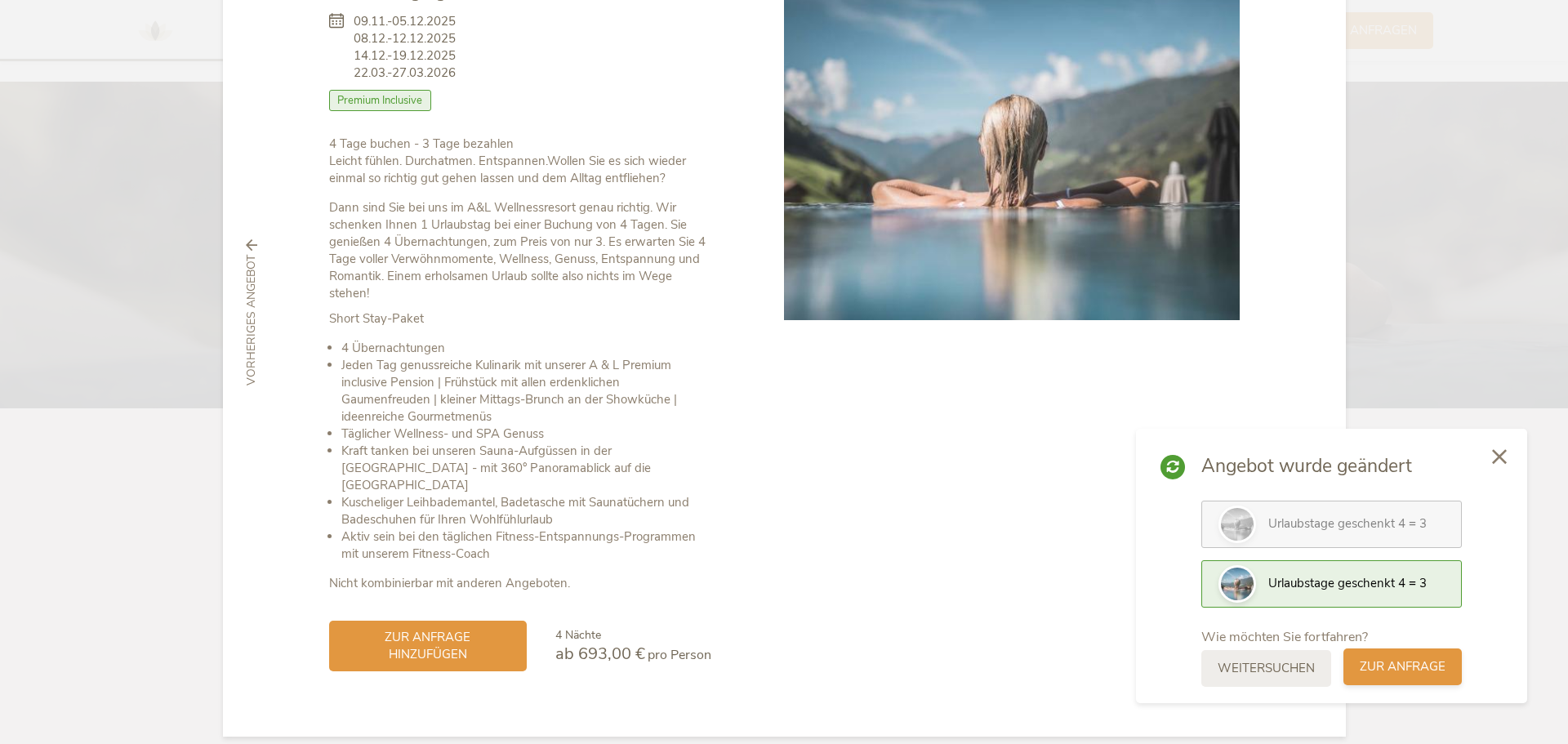
click at [1418, 669] on span "zur Anfrage" at bounding box center [1403, 667] width 86 height 17
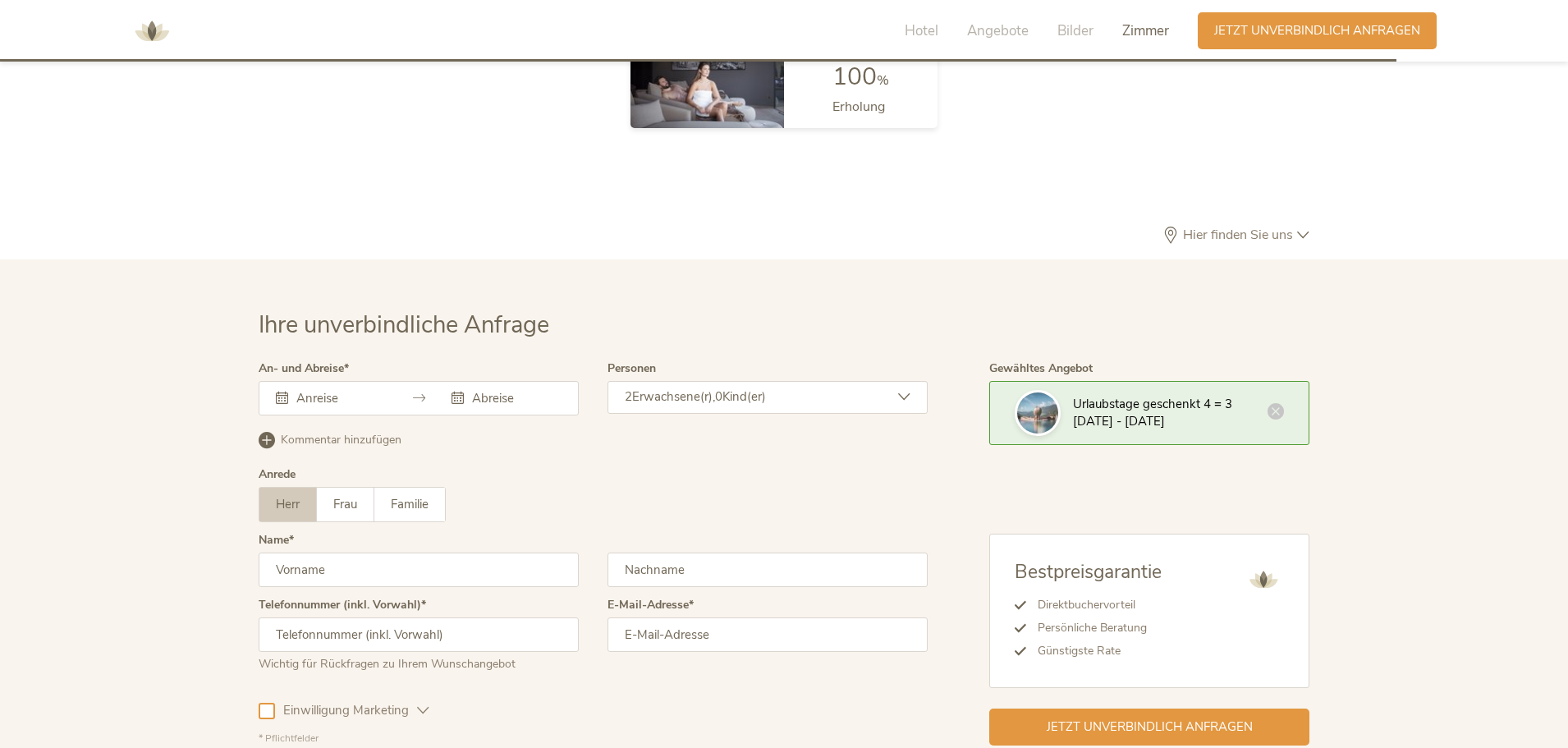
scroll to position [4913, 0]
